Goal: Task Accomplishment & Management: Use online tool/utility

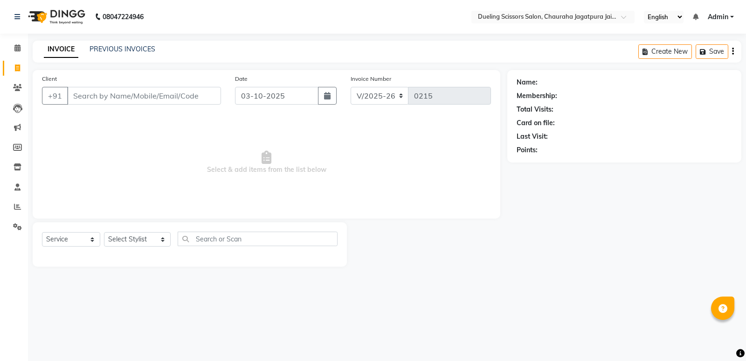
select select "6993"
select select "service"
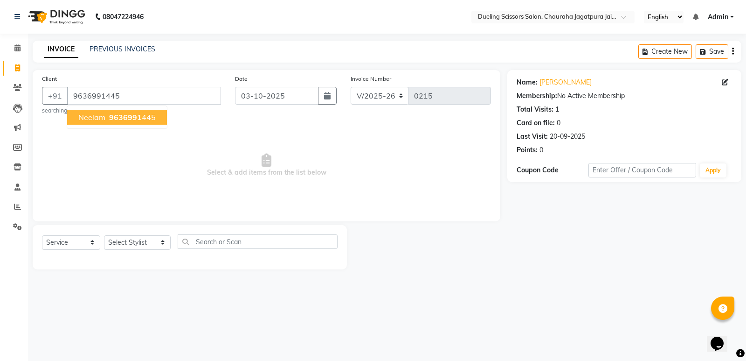
click at [153, 114] on ngb-highlight "9636991 445" at bounding box center [131, 116] width 49 height 9
click at [131, 95] on input "9636991445" at bounding box center [144, 96] width 154 height 18
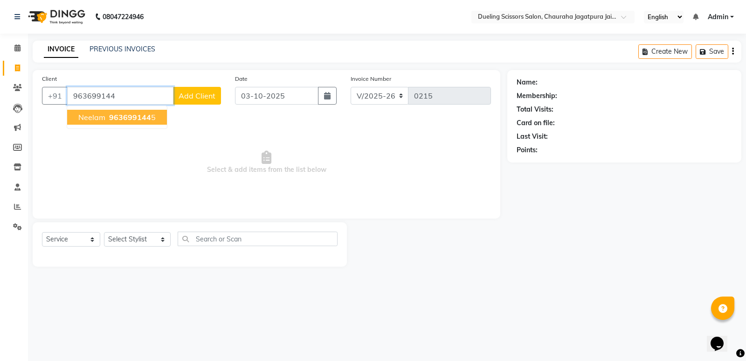
click at [130, 120] on span "963699144" at bounding box center [130, 116] width 42 height 9
type input "9636991445"
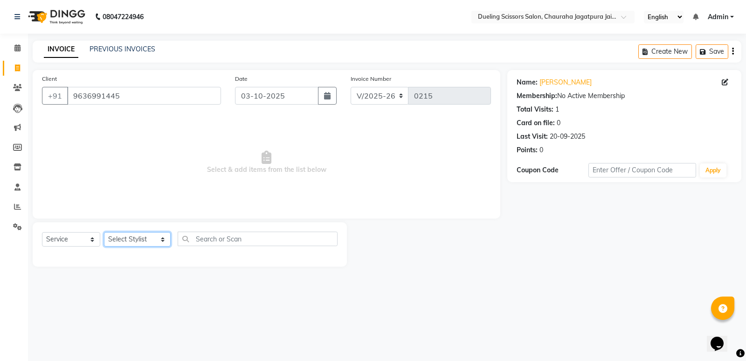
click at [134, 239] on select "Select Stylist [PERSON_NAME] [PERSON_NAME] [PERSON_NAME] [PERSON_NAME] [PERSON_…" at bounding box center [137, 239] width 67 height 14
select select "62033"
click at [104, 232] on select "Select Stylist [PERSON_NAME] [PERSON_NAME] [PERSON_NAME] [PERSON_NAME] [PERSON_…" at bounding box center [137, 239] width 67 height 14
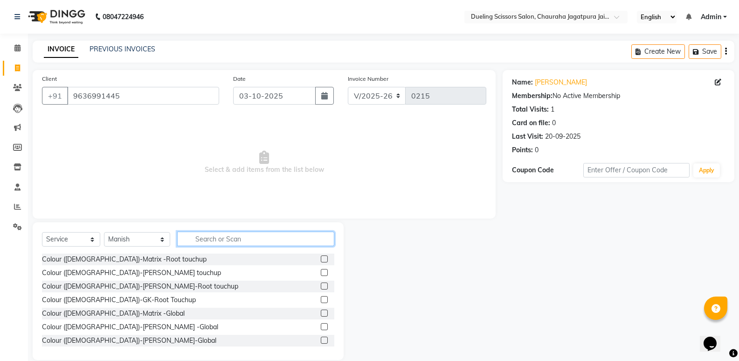
click at [202, 240] on input "text" at bounding box center [255, 238] width 157 height 14
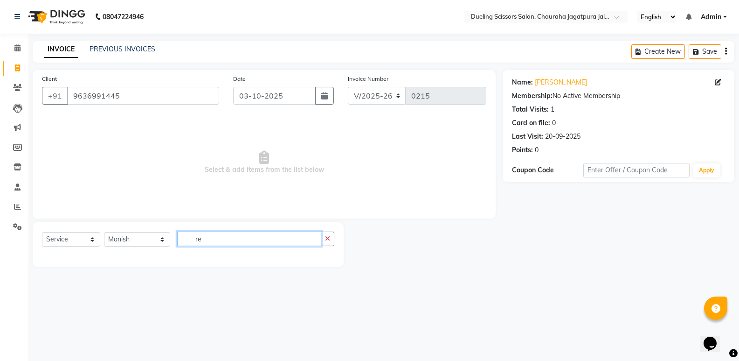
type input "r"
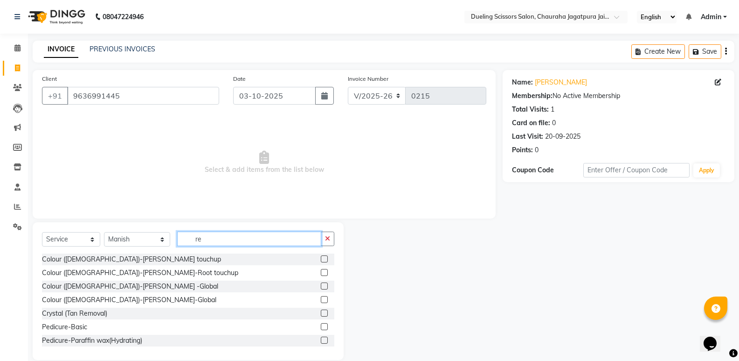
type input "r"
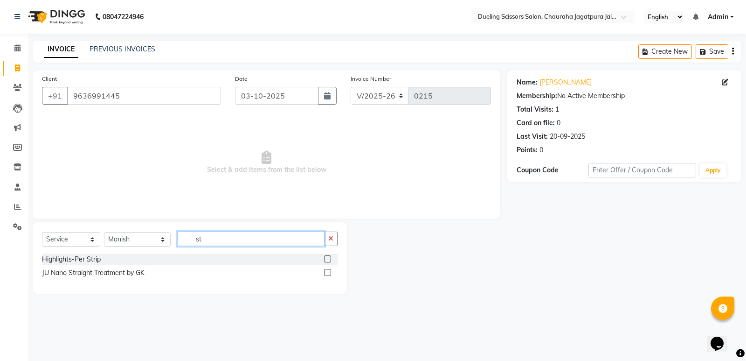
type input "s"
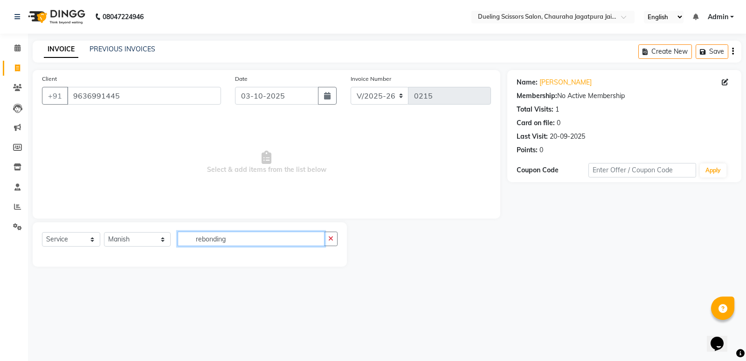
type input "rebonding"
